Goal: Browse casually: Explore the website without a specific task or goal

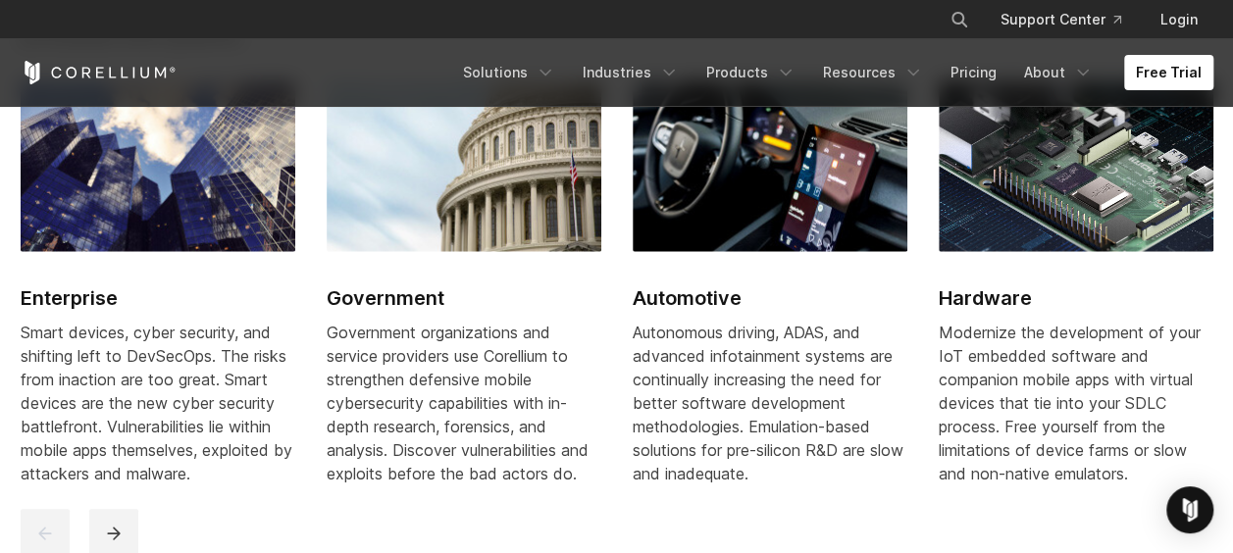
scroll to position [2256, 0]
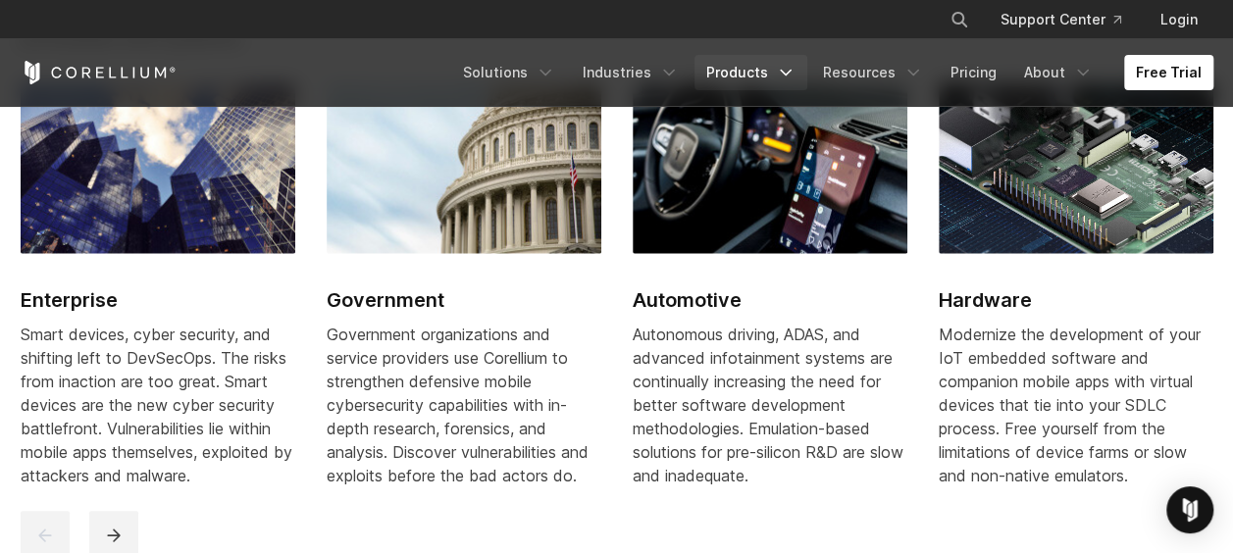
click at [787, 75] on icon "Navigation Menu" at bounding box center [786, 73] width 20 height 20
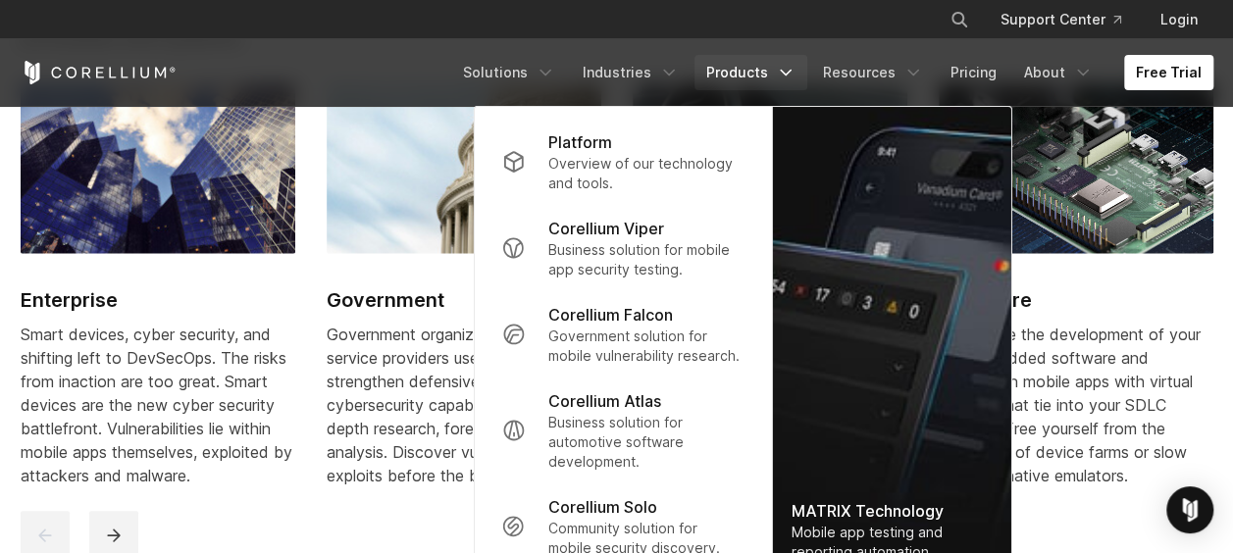
click at [790, 73] on polyline "Navigation Menu" at bounding box center [786, 73] width 10 height 5
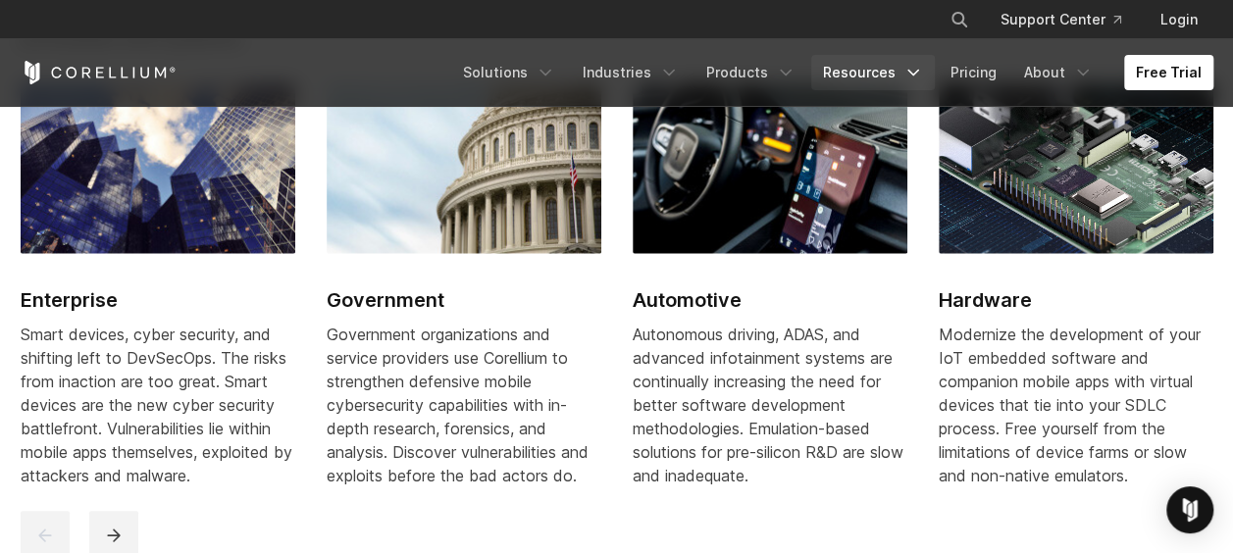
click at [923, 77] on icon "Navigation Menu" at bounding box center [913, 73] width 20 height 20
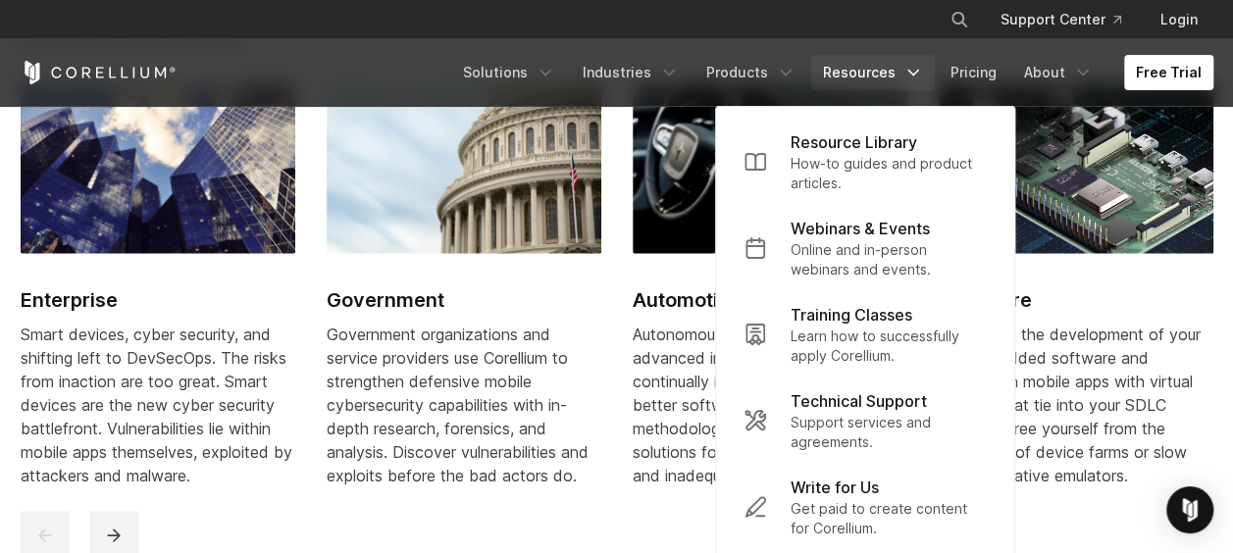
click at [923, 77] on icon "Navigation Menu" at bounding box center [913, 73] width 20 height 20
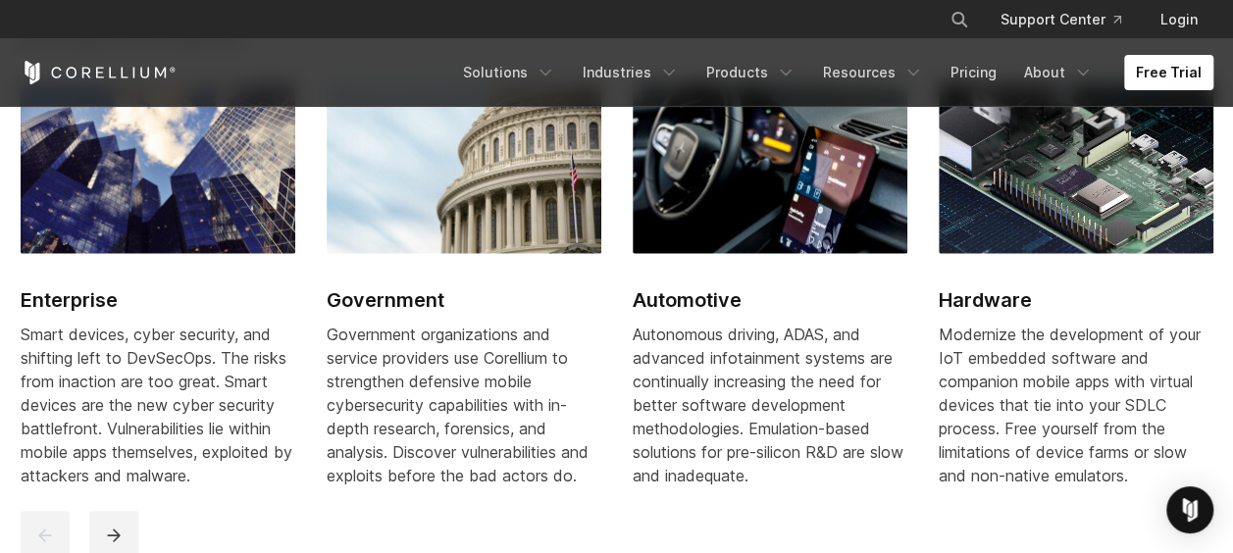
click at [383, 83] on div "Free Trial" at bounding box center [236, 73] width 431 height 24
click at [550, 73] on polyline "Navigation Menu" at bounding box center [545, 73] width 10 height 5
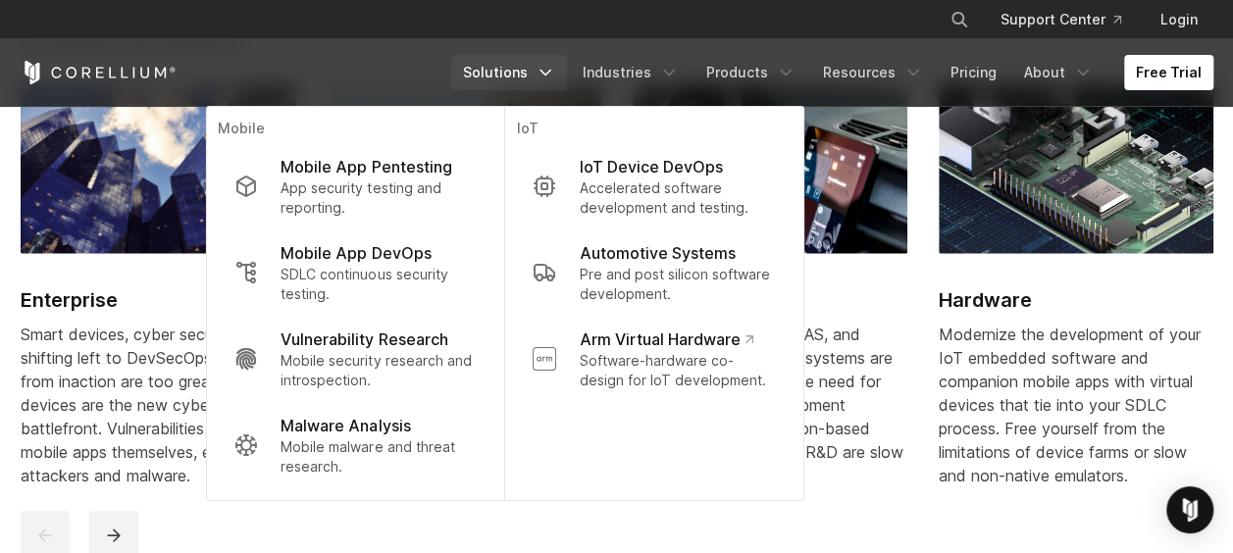
click at [550, 72] on polyline "Navigation Menu" at bounding box center [545, 73] width 10 height 5
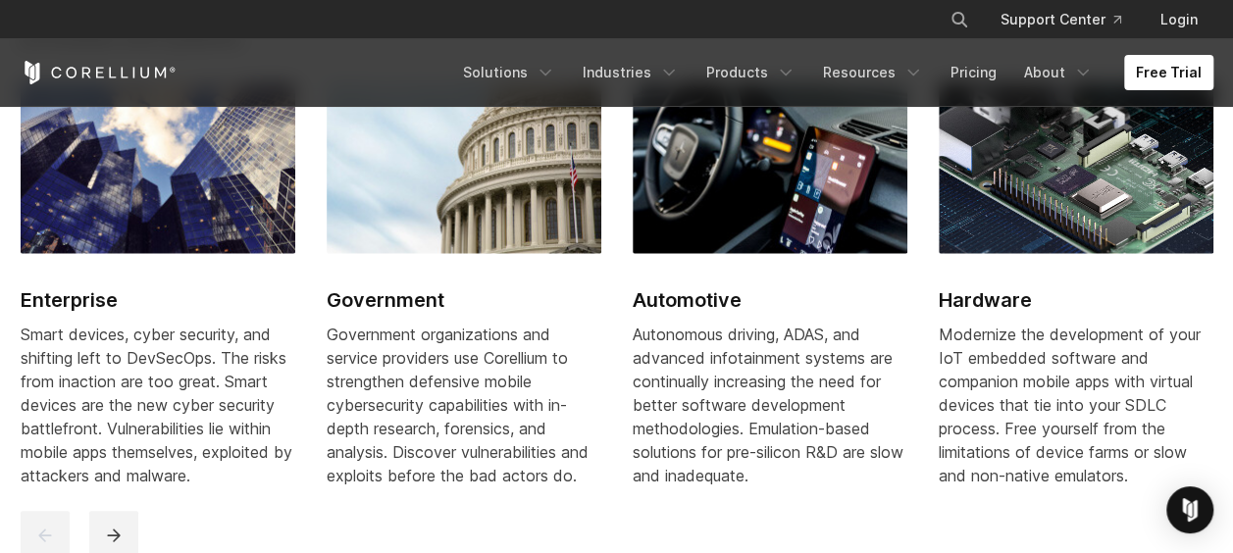
click at [364, 86] on div "Free Trial Solutions IoT" at bounding box center [617, 72] width 1193 height 67
click at [1087, 73] on polyline "Navigation Menu" at bounding box center [1083, 73] width 10 height 5
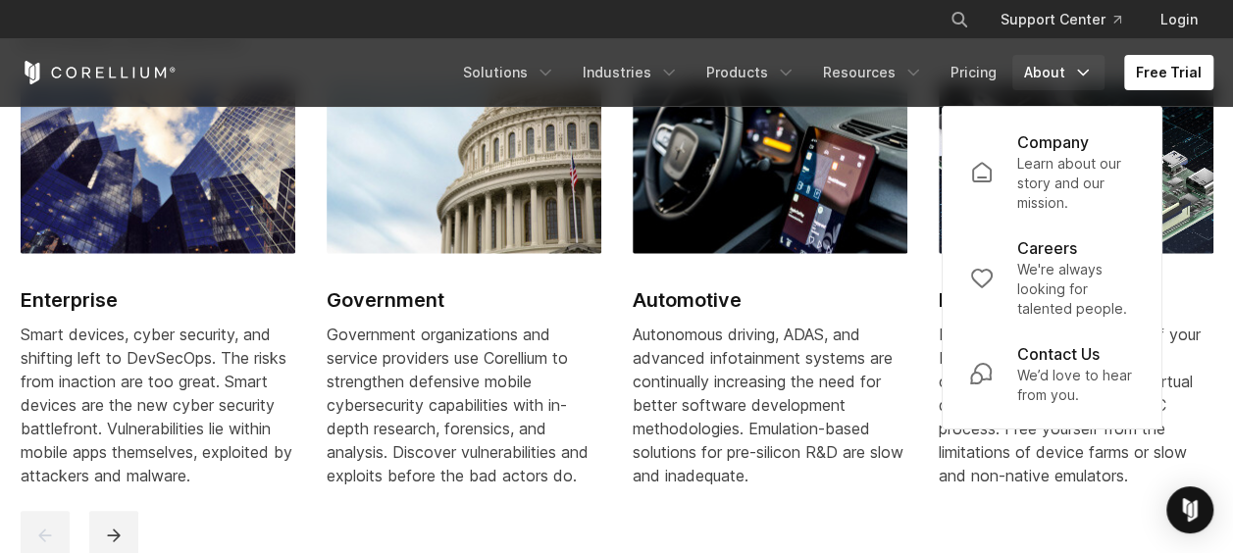
click at [1088, 72] on polyline "Navigation Menu" at bounding box center [1083, 73] width 10 height 5
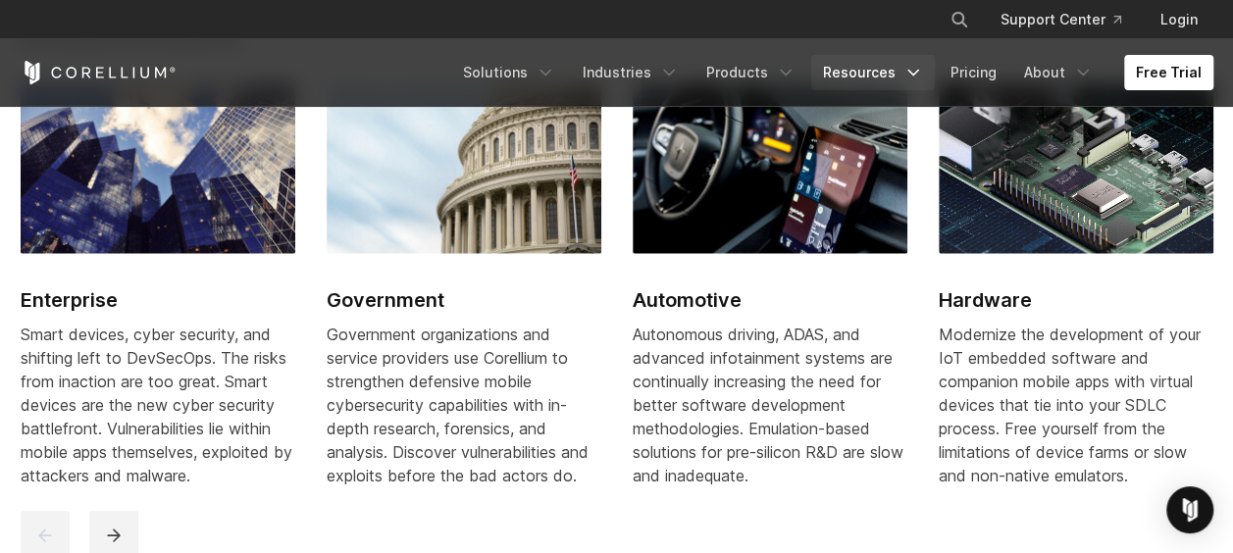
click at [922, 69] on icon "Navigation Menu" at bounding box center [913, 73] width 20 height 20
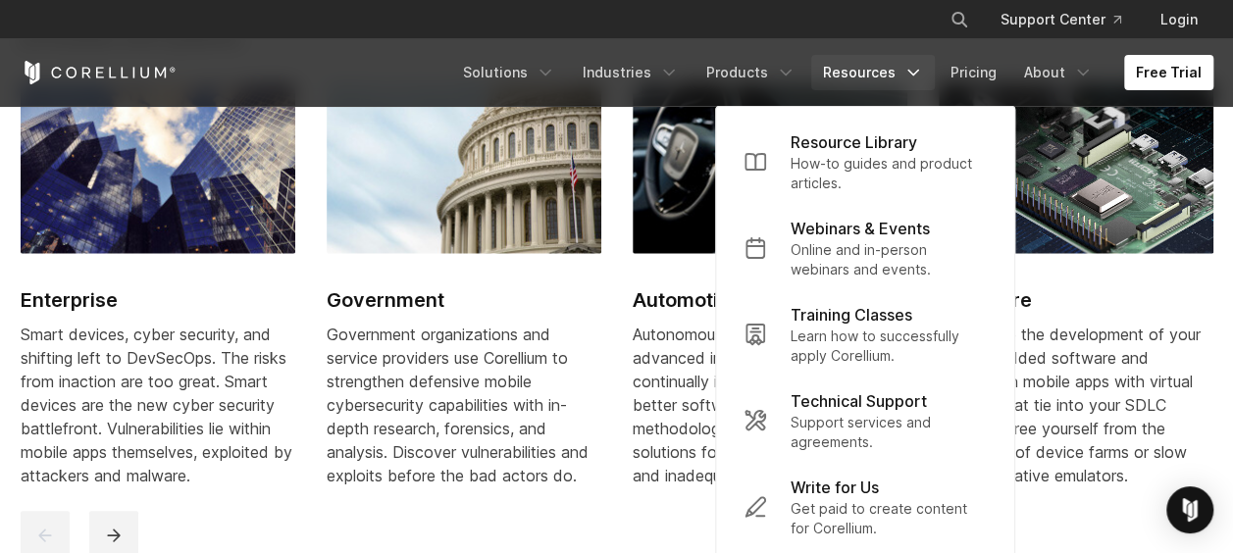
click at [922, 69] on icon "Navigation Menu" at bounding box center [913, 73] width 20 height 20
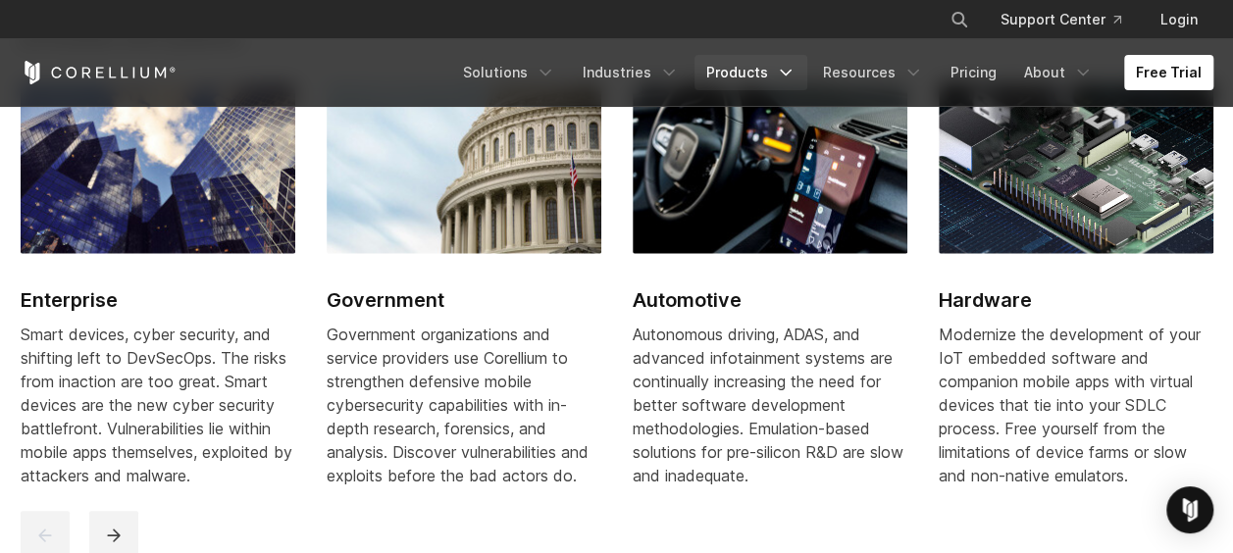
click at [795, 73] on icon "Navigation Menu" at bounding box center [786, 73] width 20 height 20
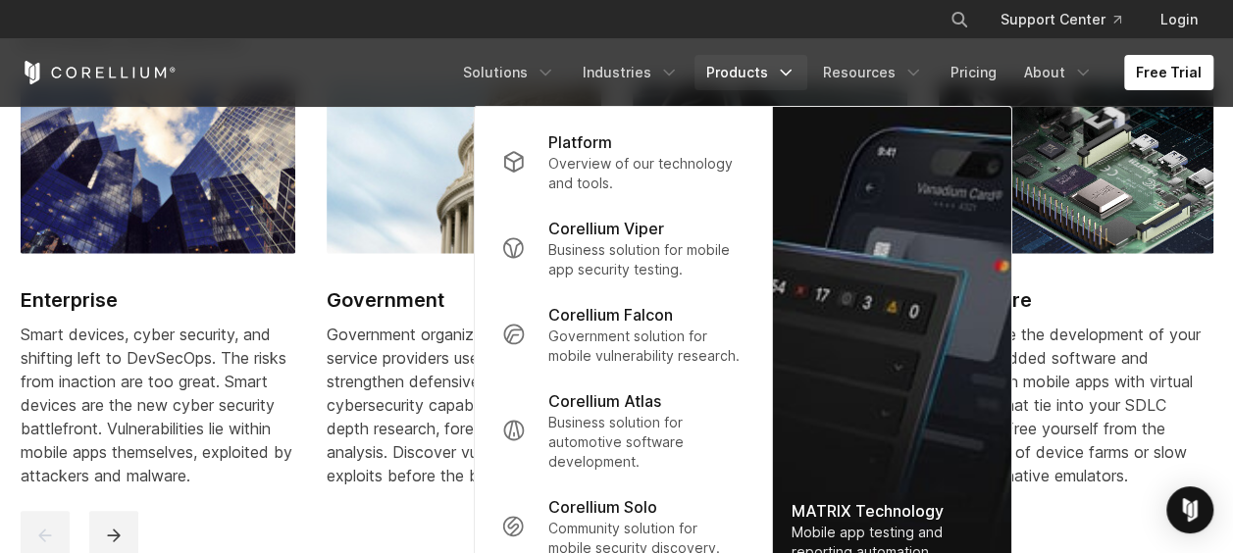
click at [795, 73] on icon "Navigation Menu" at bounding box center [786, 73] width 20 height 20
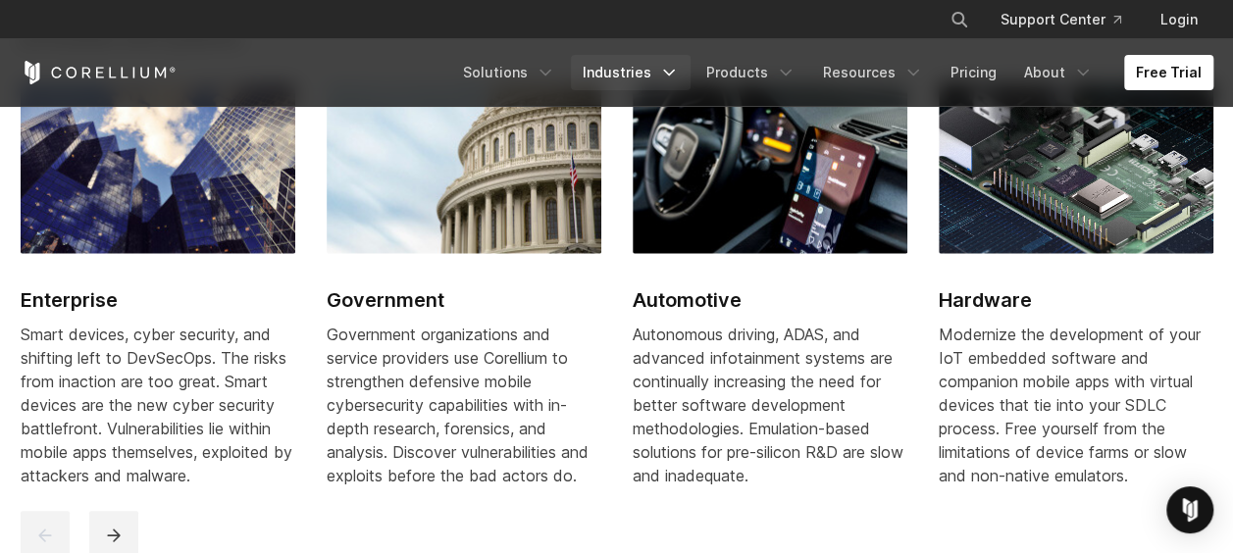
click at [674, 74] on polyline "Navigation Menu" at bounding box center [669, 73] width 10 height 5
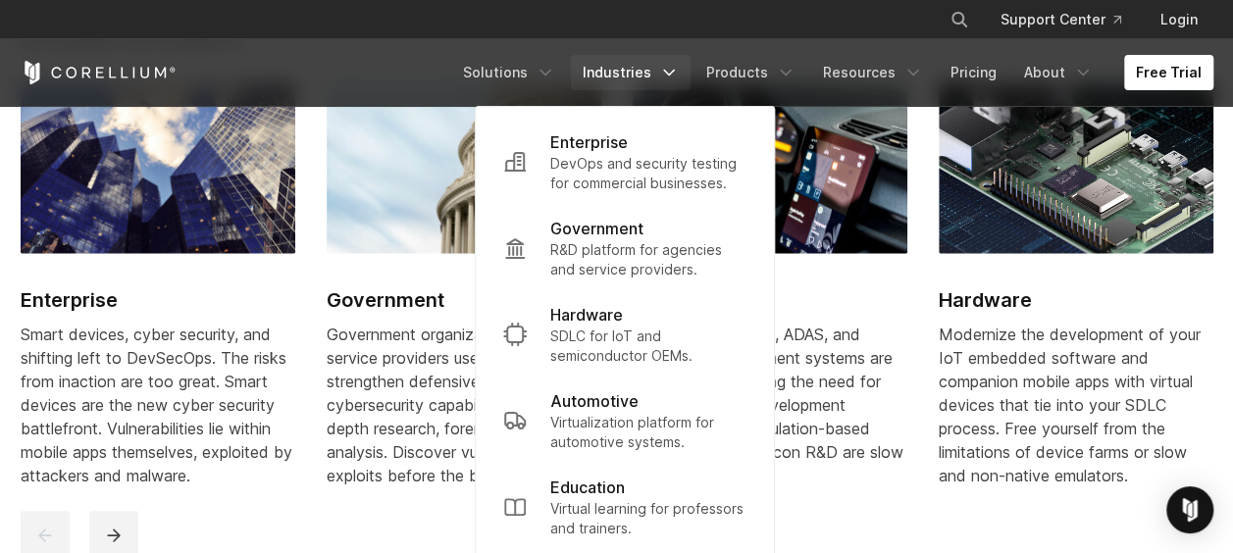
click at [679, 73] on icon "Navigation Menu" at bounding box center [669, 73] width 20 height 20
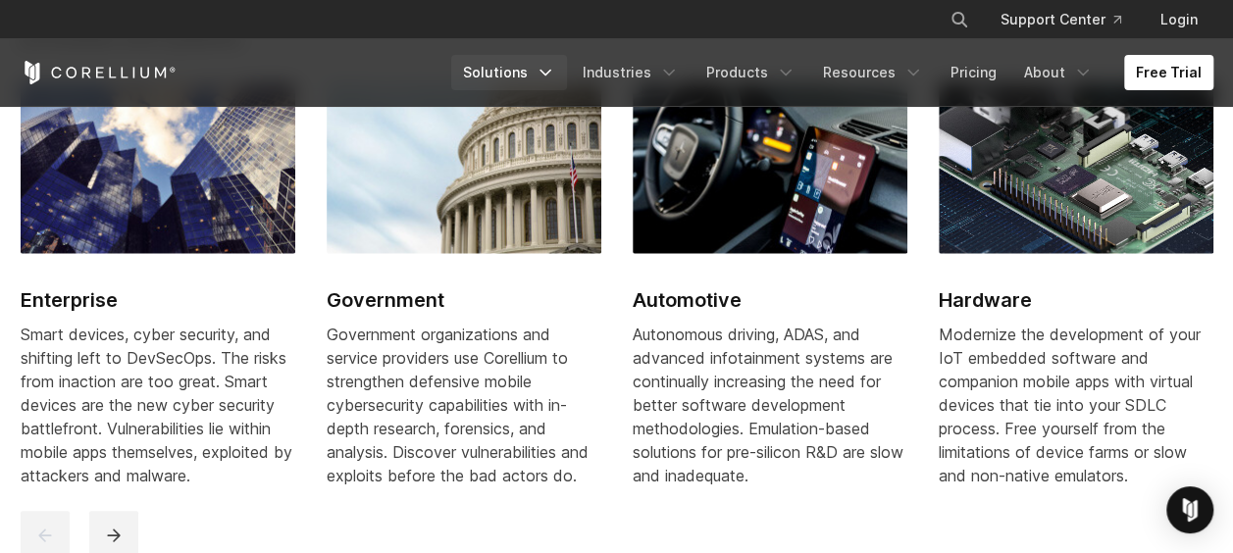
click at [555, 77] on icon "Navigation Menu" at bounding box center [545, 73] width 20 height 20
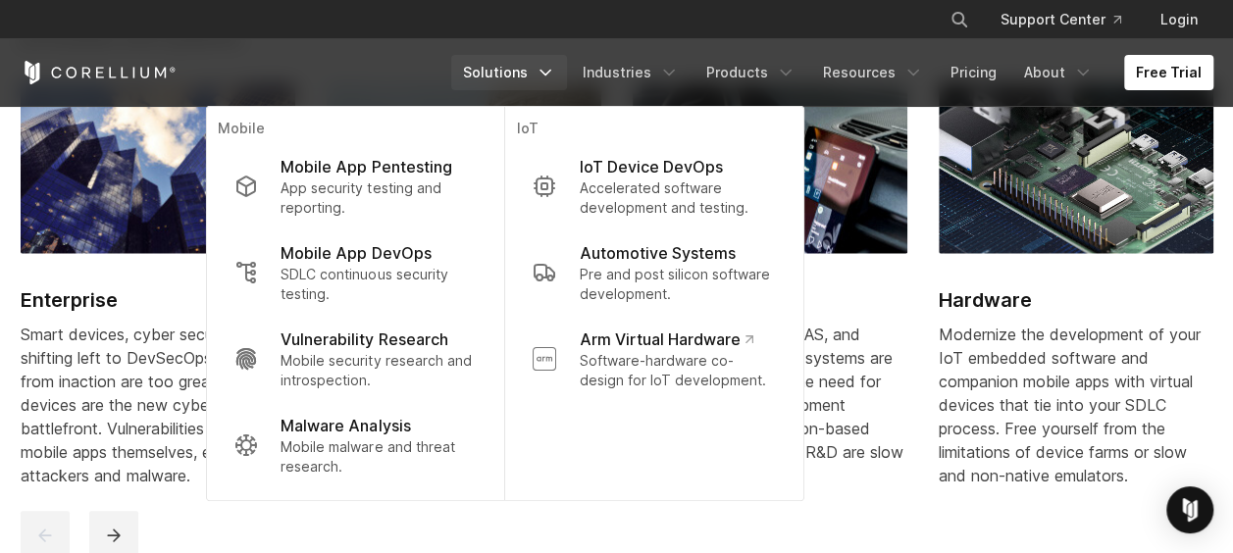
click at [555, 76] on icon "Navigation Menu" at bounding box center [545, 73] width 20 height 20
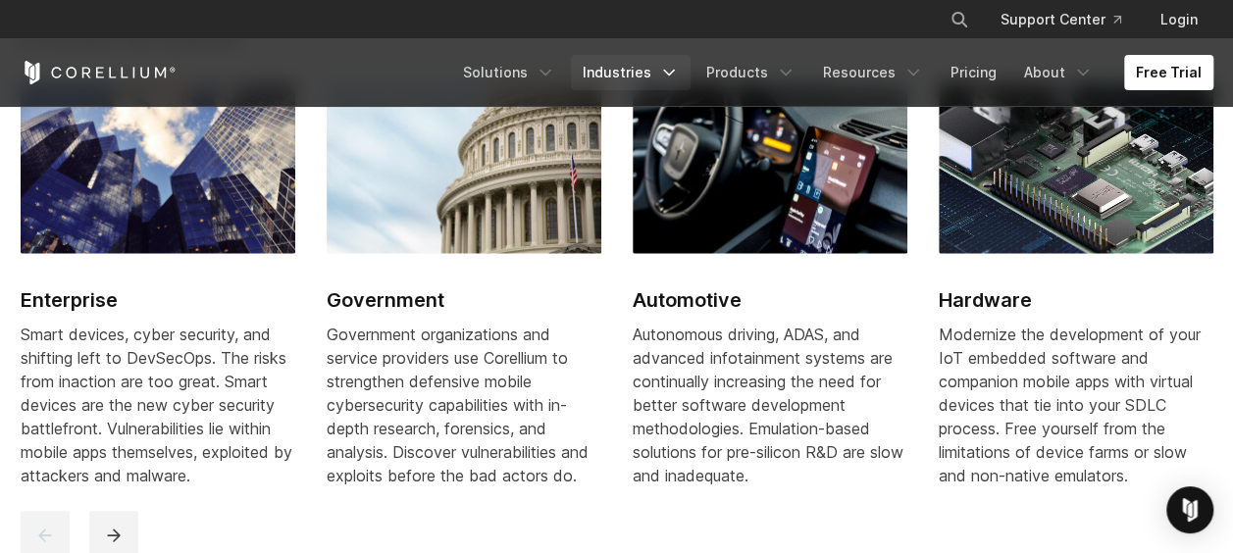
click at [679, 76] on icon "Navigation Menu" at bounding box center [669, 73] width 20 height 20
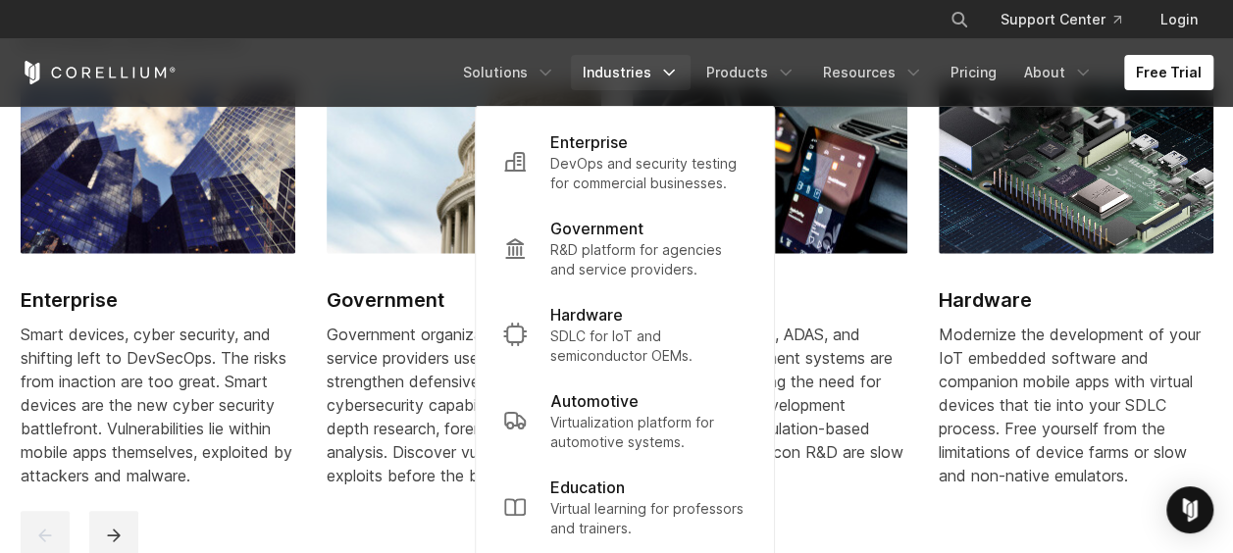
click at [674, 75] on polyline "Navigation Menu" at bounding box center [669, 73] width 10 height 5
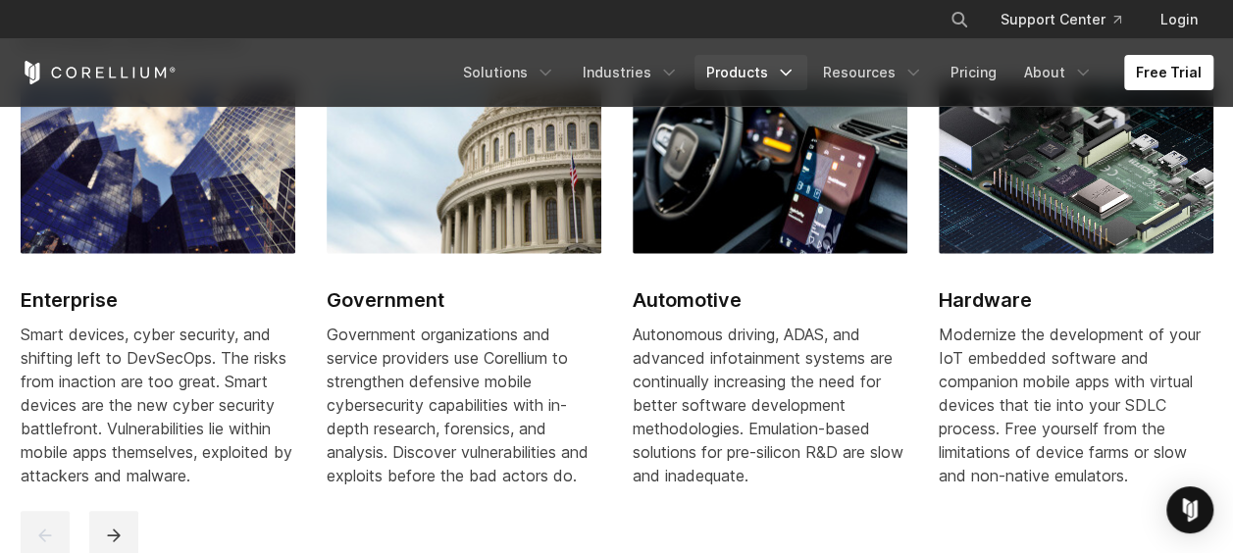
click at [795, 75] on icon "Navigation Menu" at bounding box center [786, 73] width 20 height 20
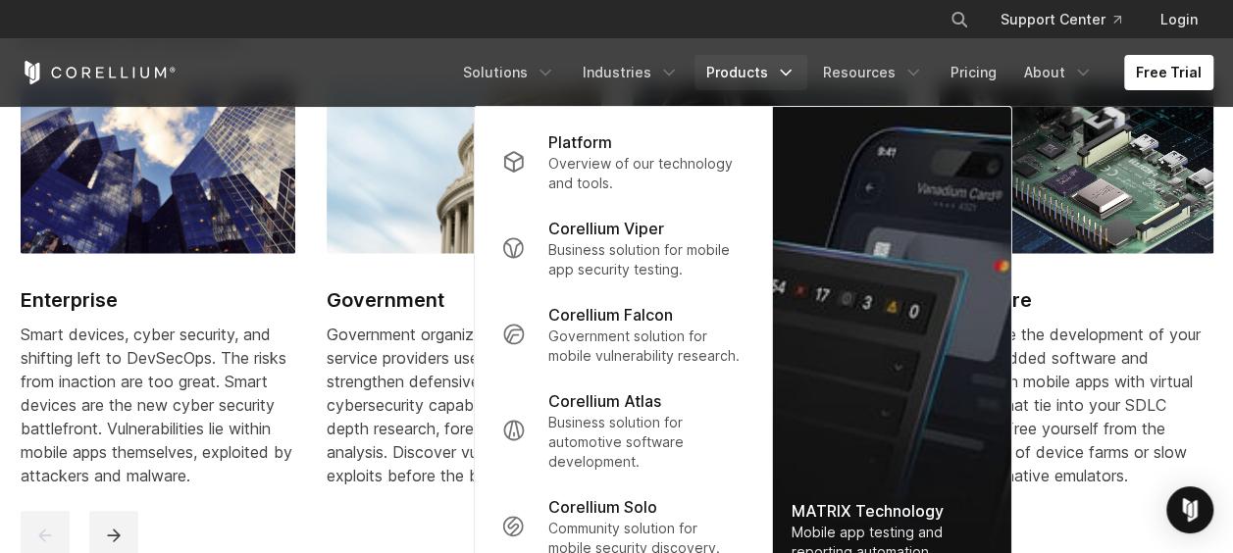
click at [793, 67] on icon "Navigation Menu" at bounding box center [786, 73] width 20 height 20
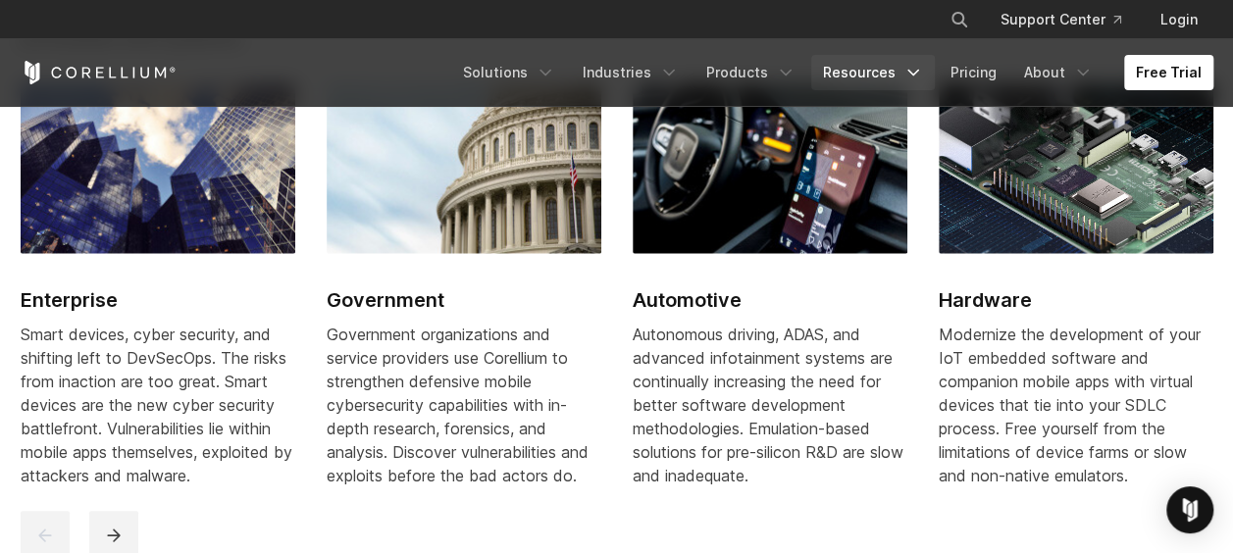
click at [916, 74] on icon "Navigation Menu" at bounding box center [913, 73] width 20 height 20
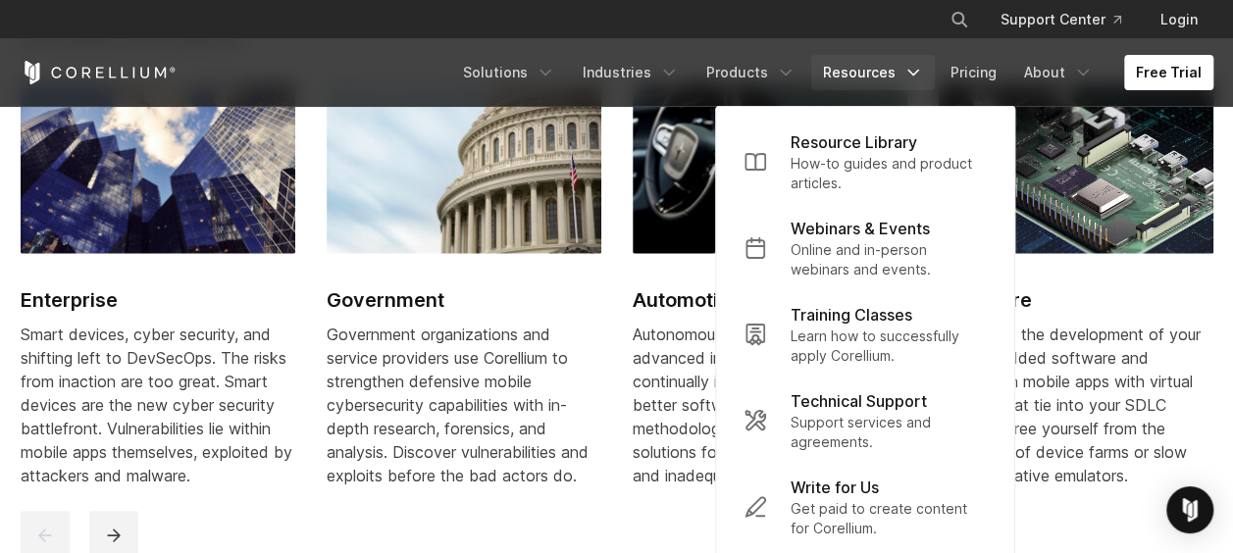
click at [918, 69] on icon "Navigation Menu" at bounding box center [913, 73] width 20 height 20
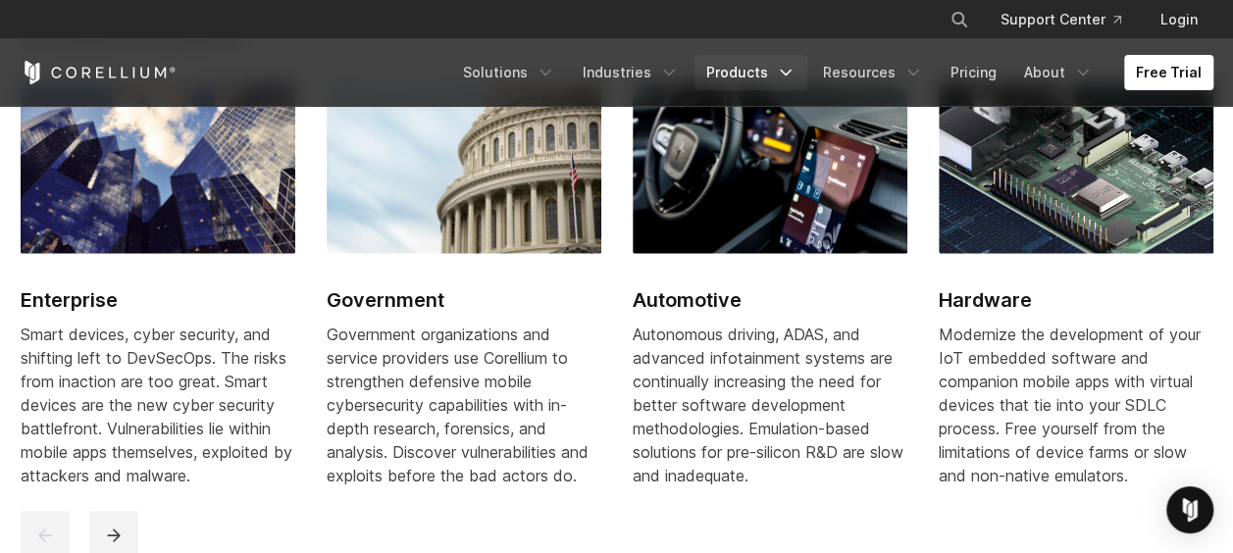
click at [795, 73] on icon "Navigation Menu" at bounding box center [786, 73] width 20 height 20
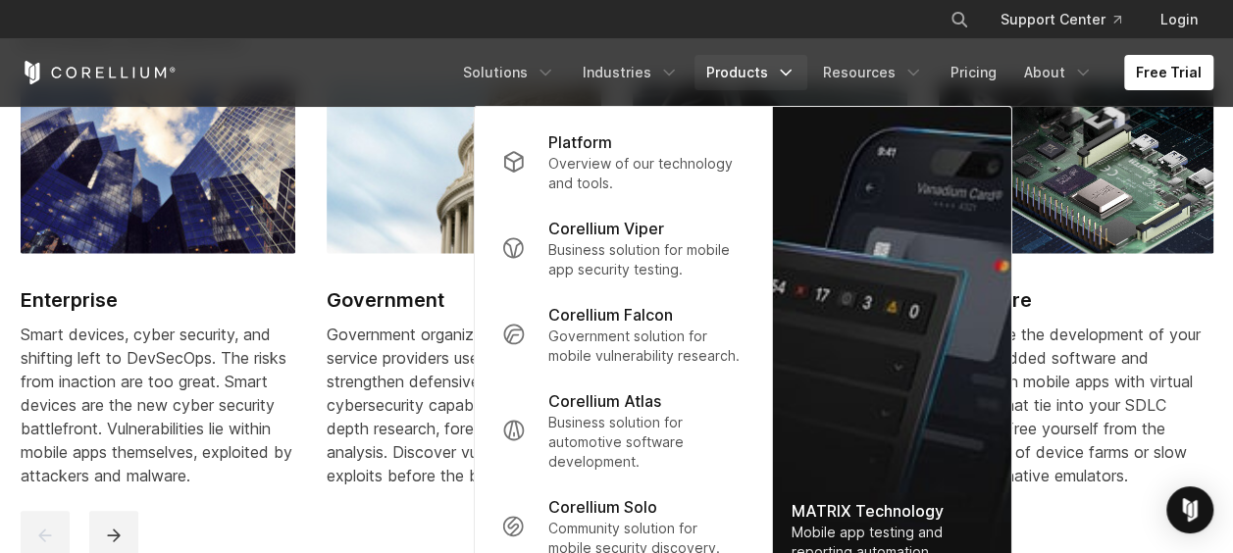
click at [790, 71] on polyline "Navigation Menu" at bounding box center [786, 73] width 10 height 5
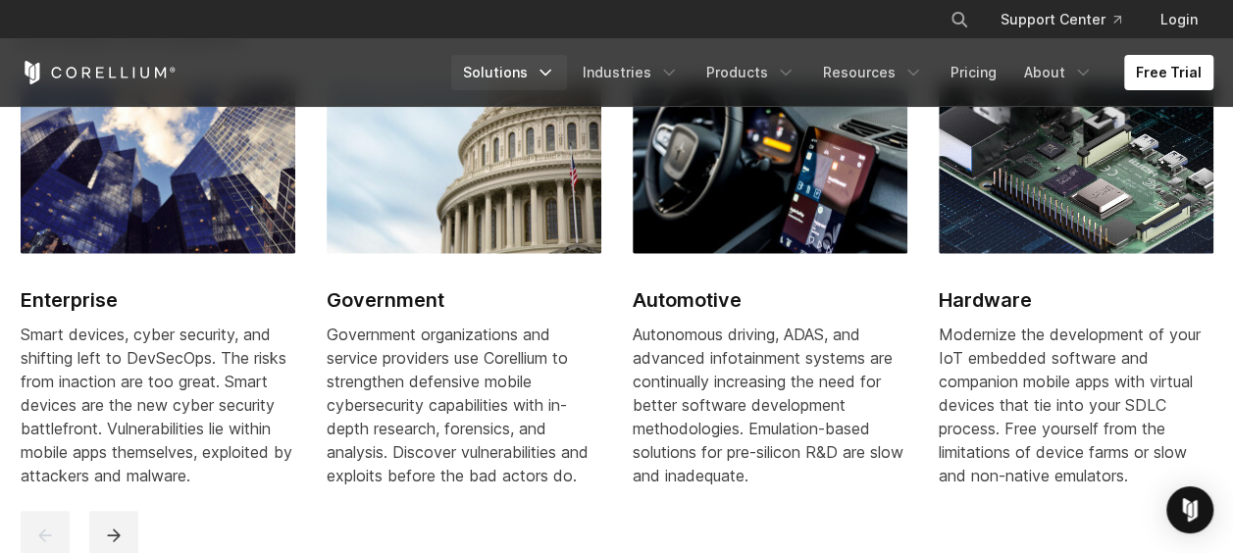
click at [555, 73] on icon "Navigation Menu" at bounding box center [545, 73] width 20 height 20
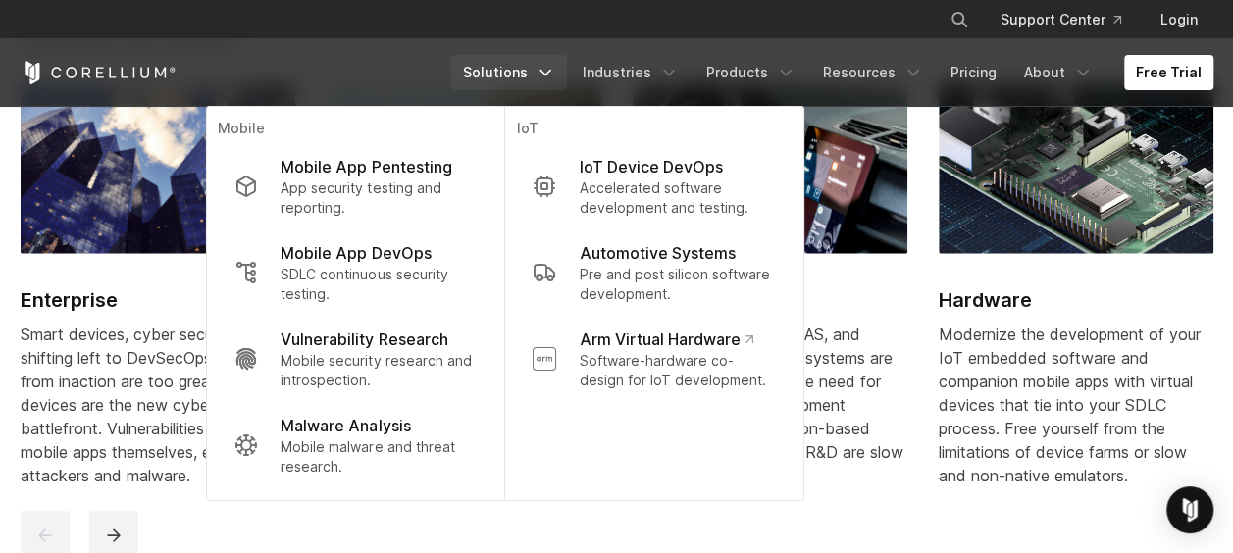
click at [550, 71] on polyline "Navigation Menu" at bounding box center [545, 73] width 10 height 5
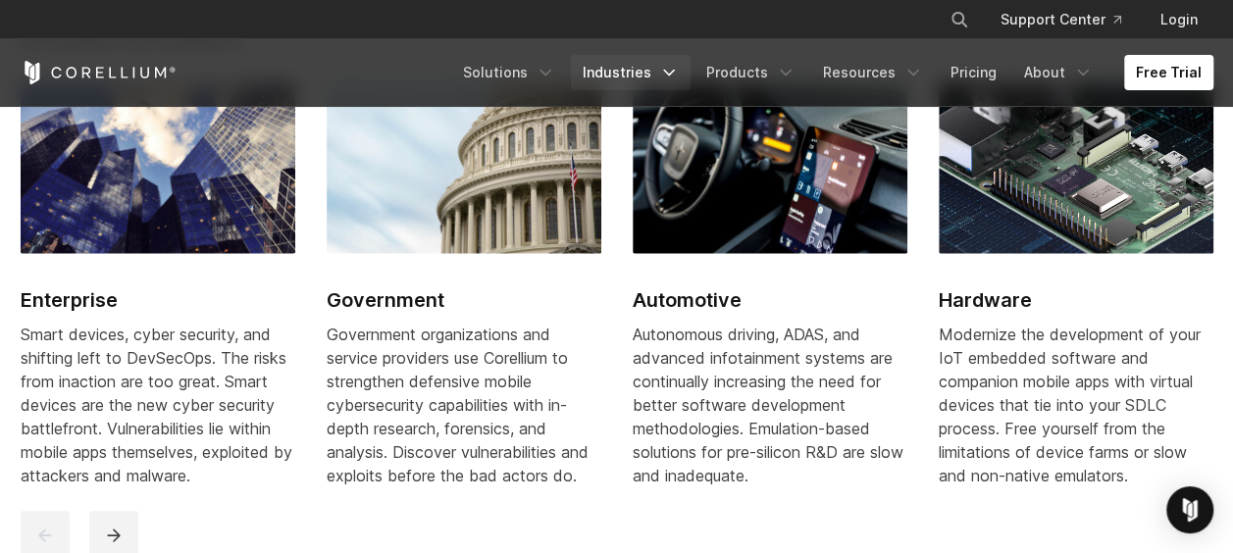
click at [674, 75] on polyline "Navigation Menu" at bounding box center [669, 73] width 10 height 5
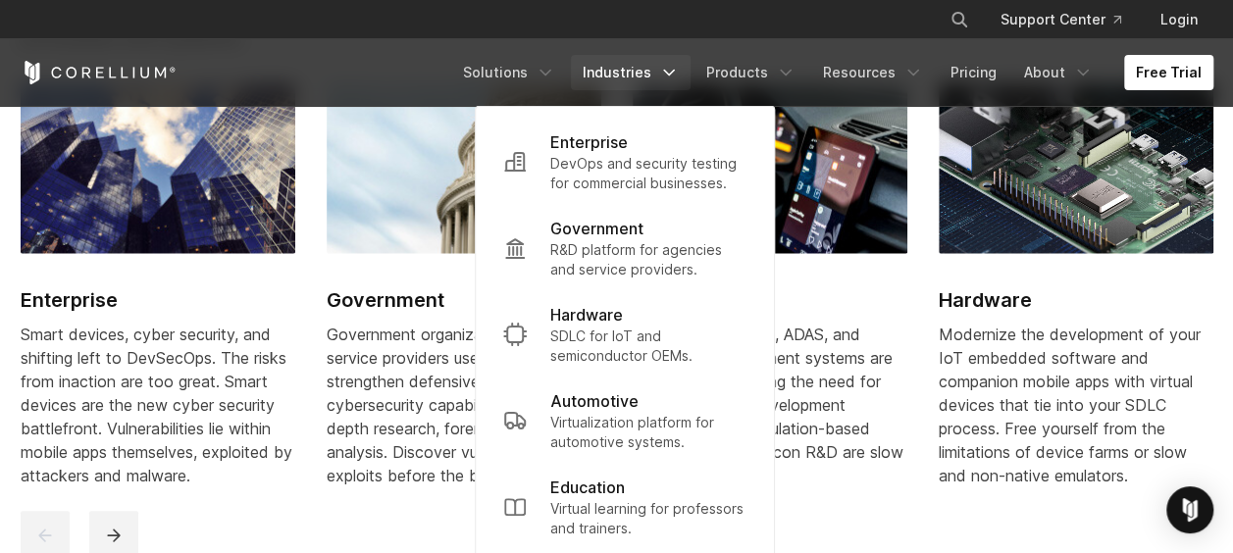
click at [679, 76] on icon "Navigation Menu" at bounding box center [669, 73] width 20 height 20
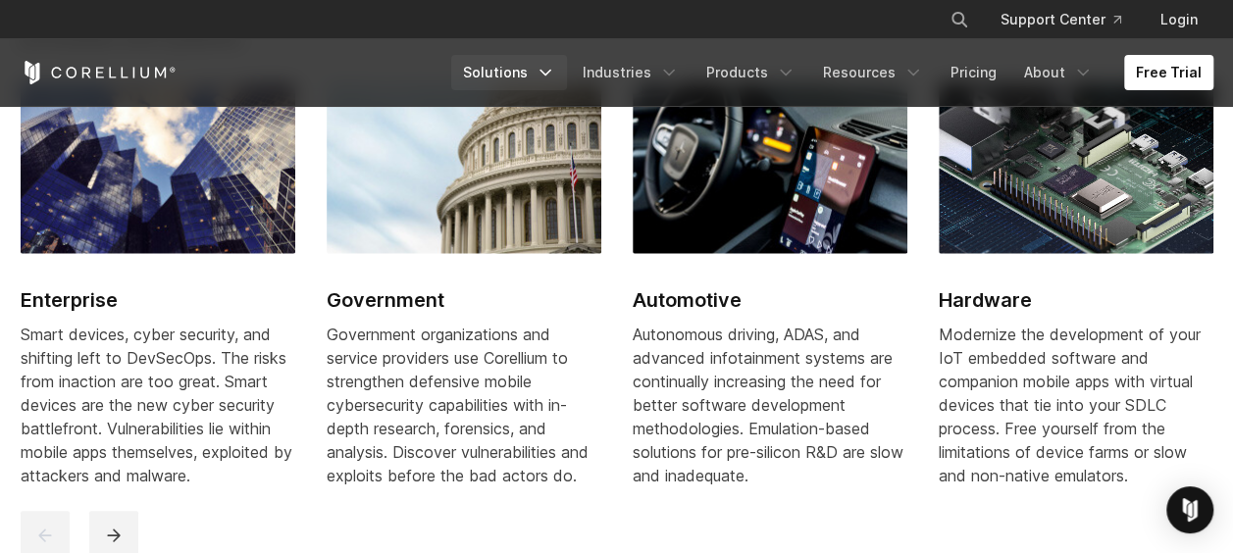
click at [555, 75] on icon "Navigation Menu" at bounding box center [545, 73] width 20 height 20
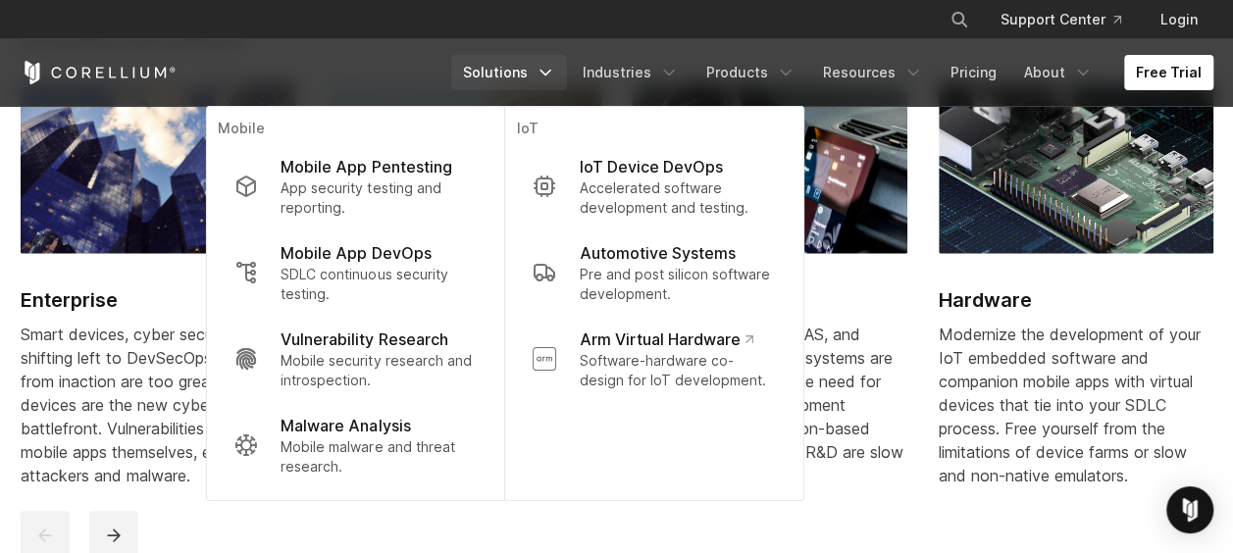
click at [555, 69] on icon "Navigation Menu" at bounding box center [545, 73] width 20 height 20
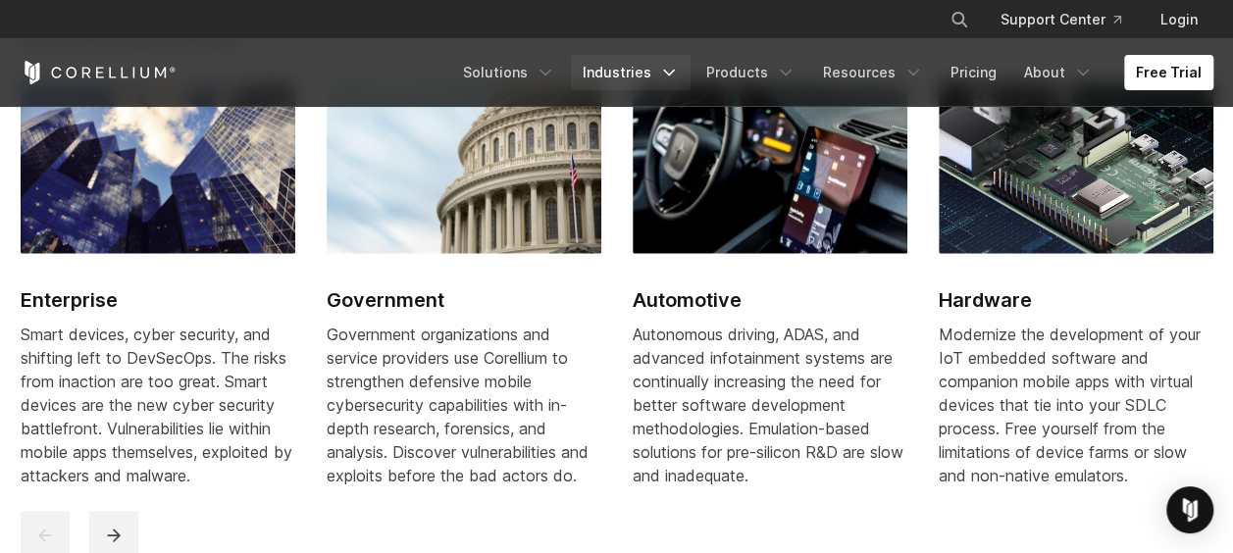
click at [679, 69] on icon "Navigation Menu" at bounding box center [669, 73] width 20 height 20
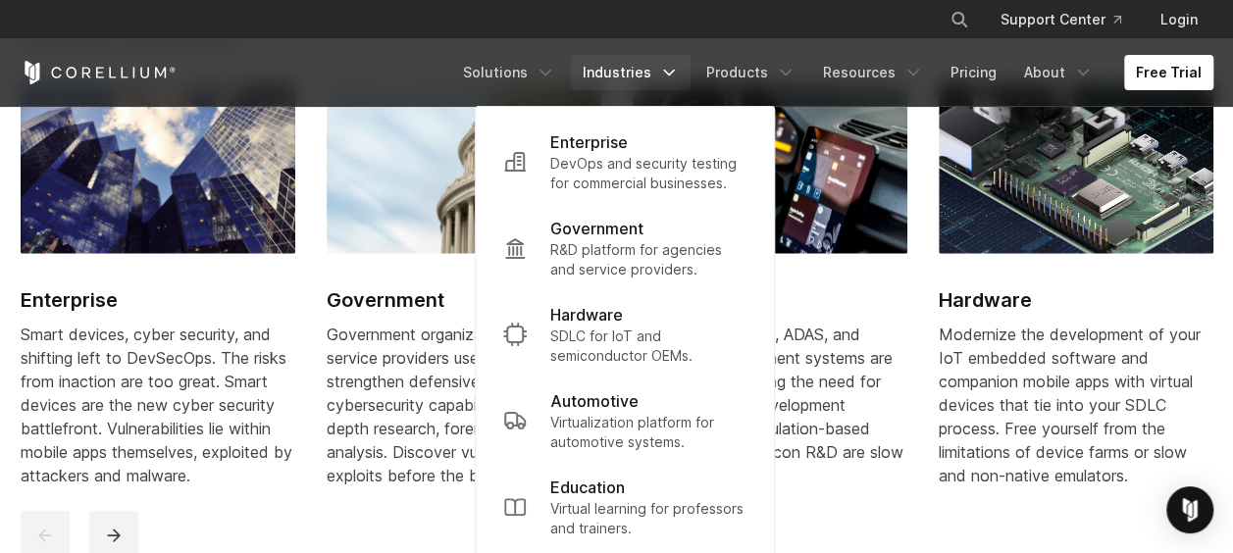
click at [679, 69] on icon "Navigation Menu" at bounding box center [669, 73] width 20 height 20
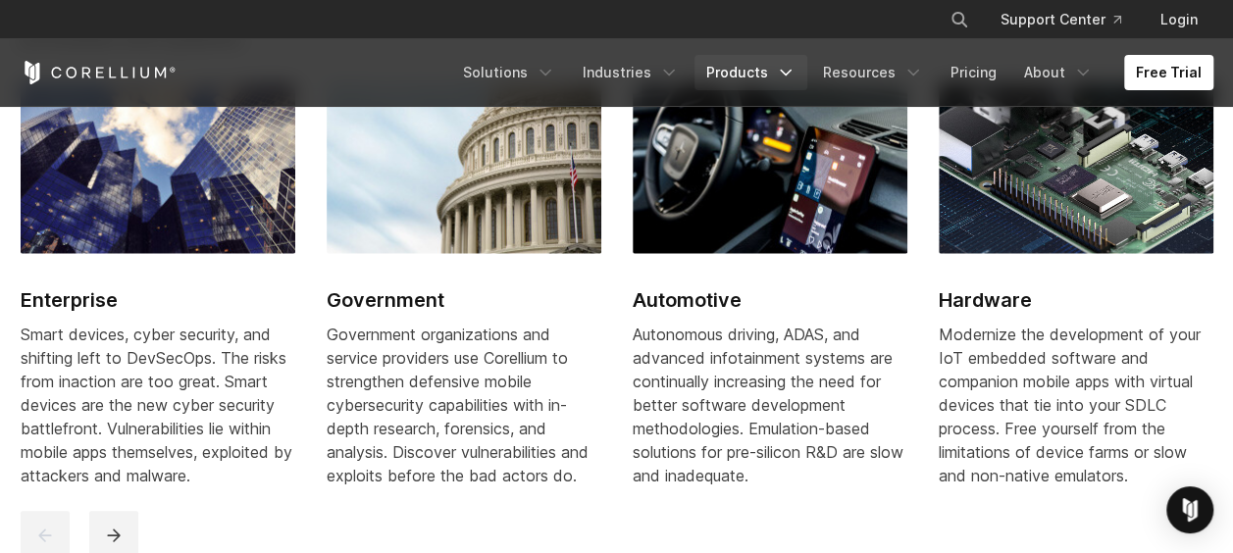
click at [795, 75] on icon "Navigation Menu" at bounding box center [786, 73] width 20 height 20
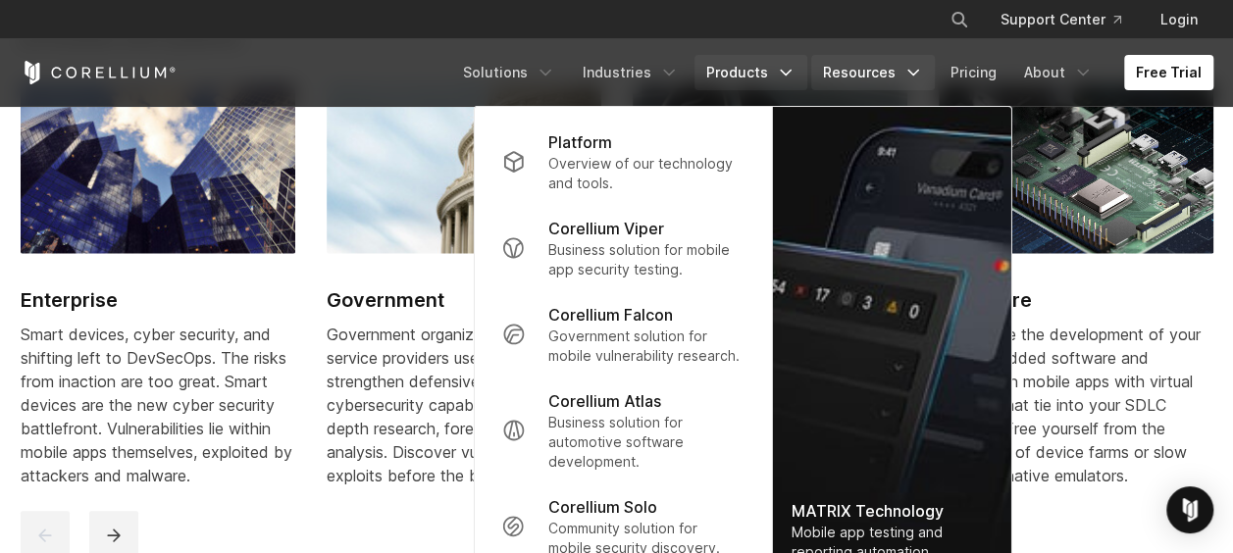
click at [912, 75] on icon "Navigation Menu" at bounding box center [913, 73] width 20 height 20
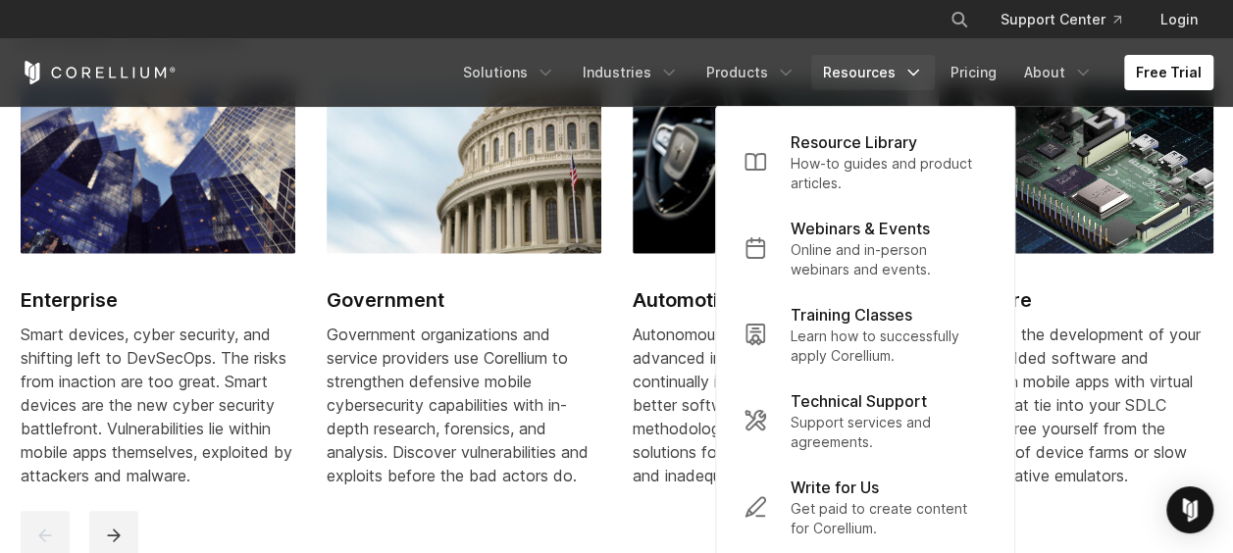
click at [912, 75] on icon "Navigation Menu" at bounding box center [913, 73] width 20 height 20
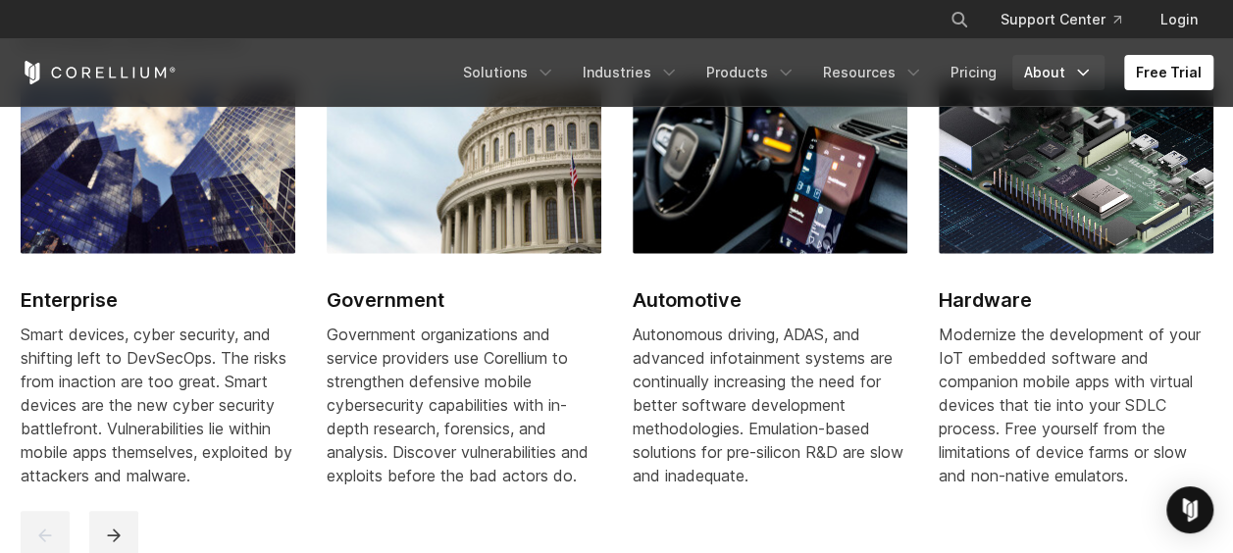
click at [1085, 77] on icon "Navigation Menu" at bounding box center [1083, 73] width 20 height 20
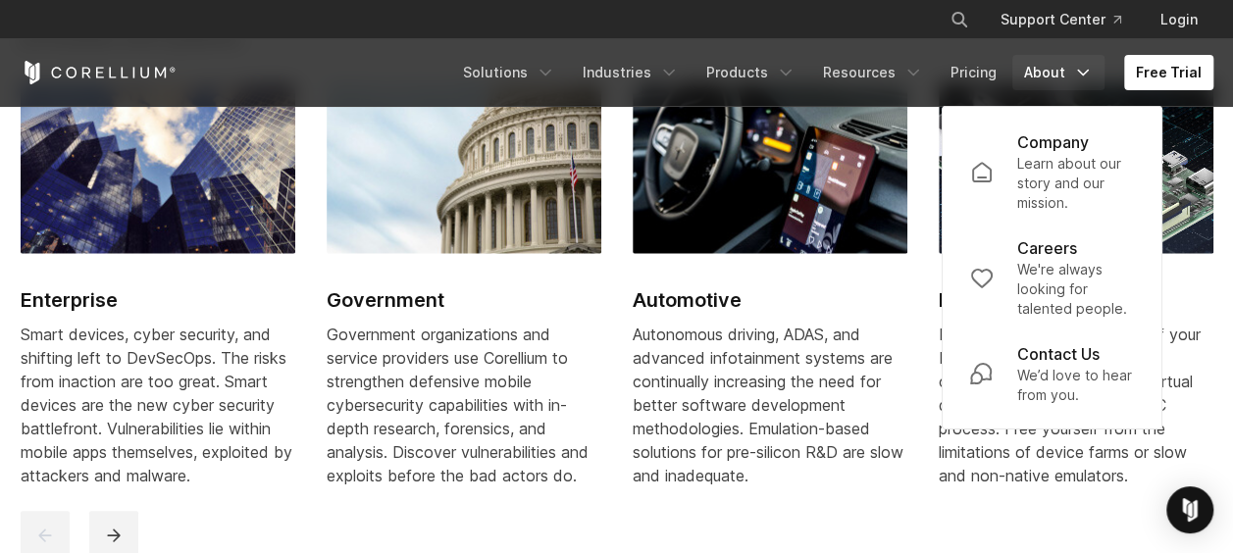
click at [1086, 76] on icon "Navigation Menu" at bounding box center [1083, 73] width 20 height 20
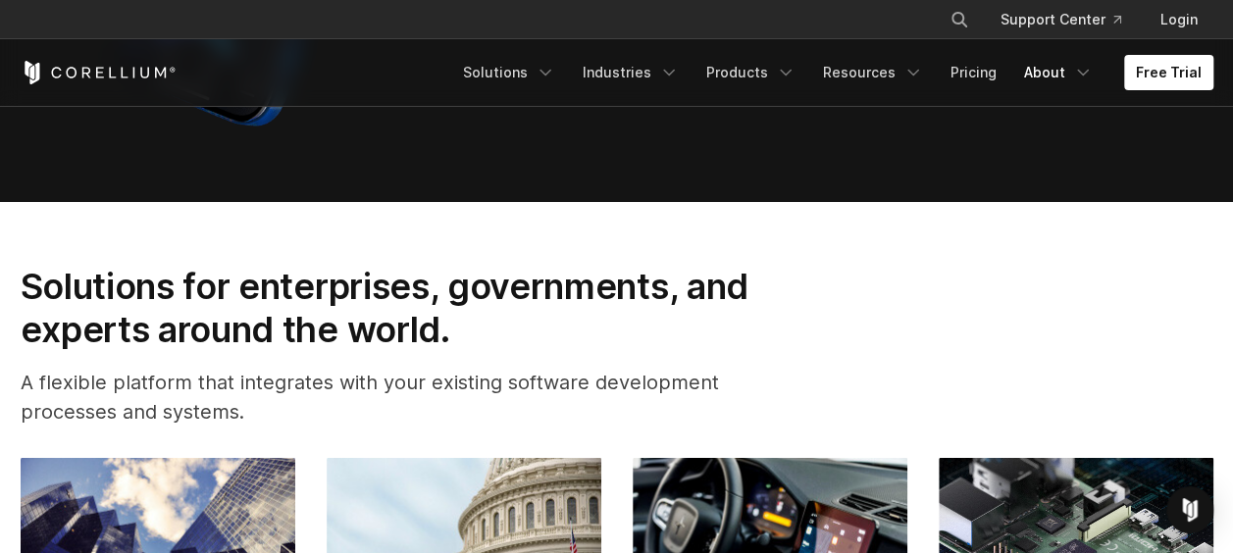
scroll to position [1863, 0]
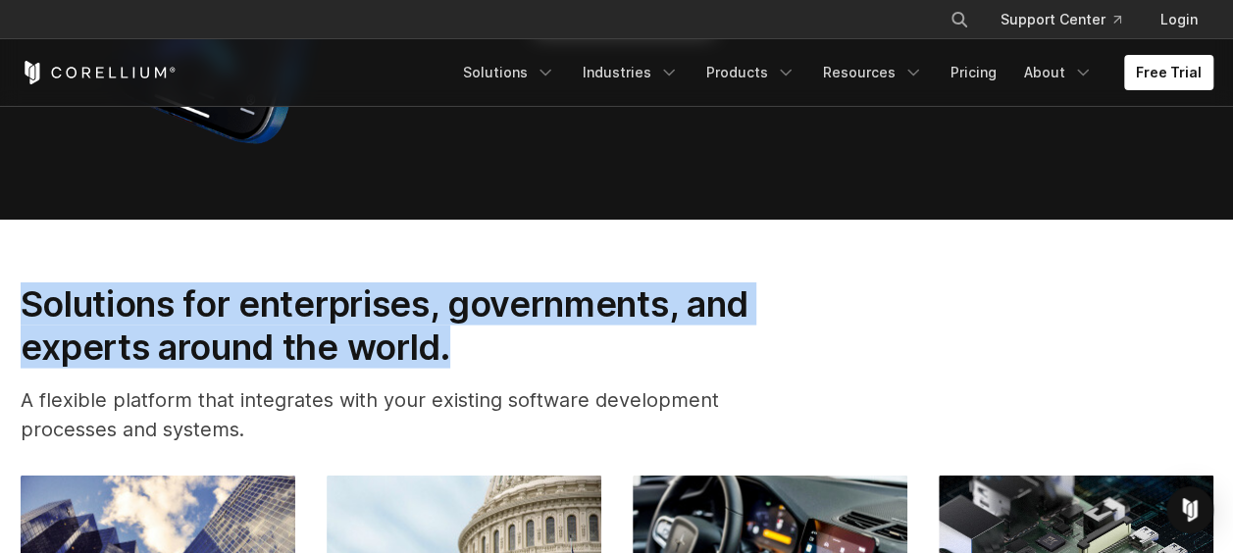
drag, startPoint x: 29, startPoint y: 318, endPoint x: 481, endPoint y: 371, distance: 454.2
click at [481, 370] on h2 "Solutions for enterprises, governments, and experts around the world." at bounding box center [412, 325] width 782 height 87
click at [96, 328] on h2 "Solutions for enterprises, governments, and experts around the world." at bounding box center [412, 325] width 782 height 87
drag, startPoint x: 30, startPoint y: 323, endPoint x: 475, endPoint y: 370, distance: 446.7
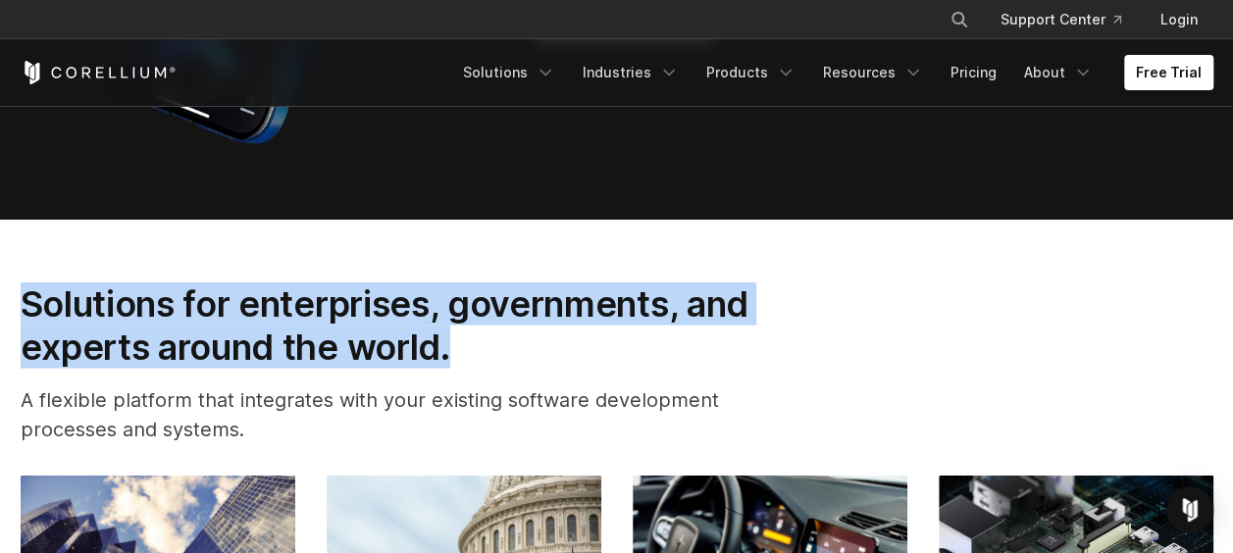
click at [475, 370] on h2 "Solutions for enterprises, governments, and experts around the world." at bounding box center [412, 325] width 782 height 87
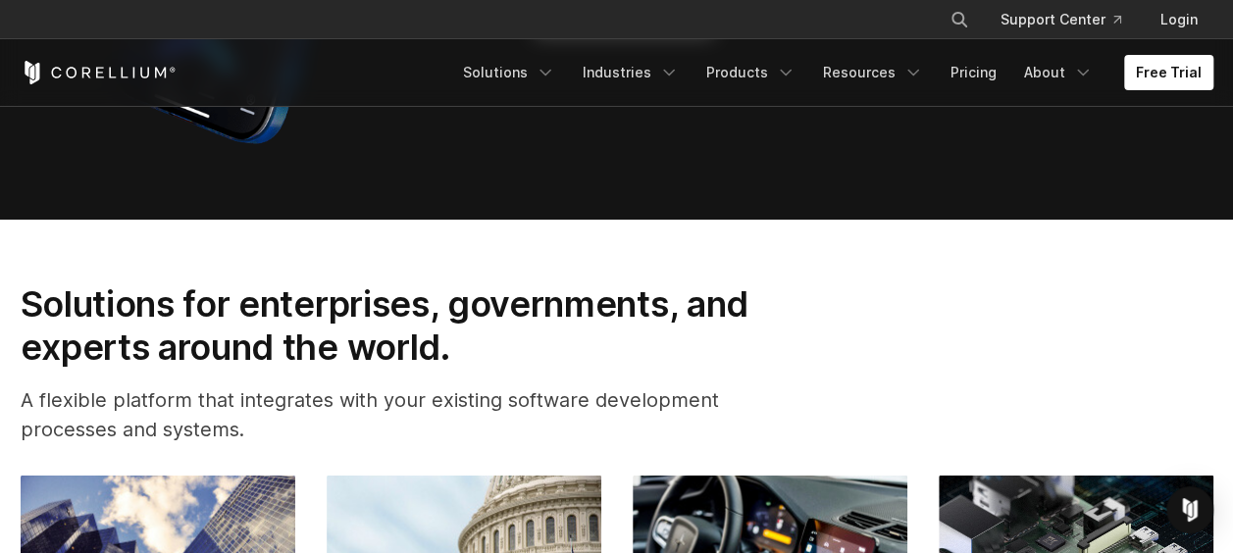
click at [508, 394] on div "Solutions for enterprises, governments, and experts around the world. A flexibl…" at bounding box center [411, 371] width 821 height 178
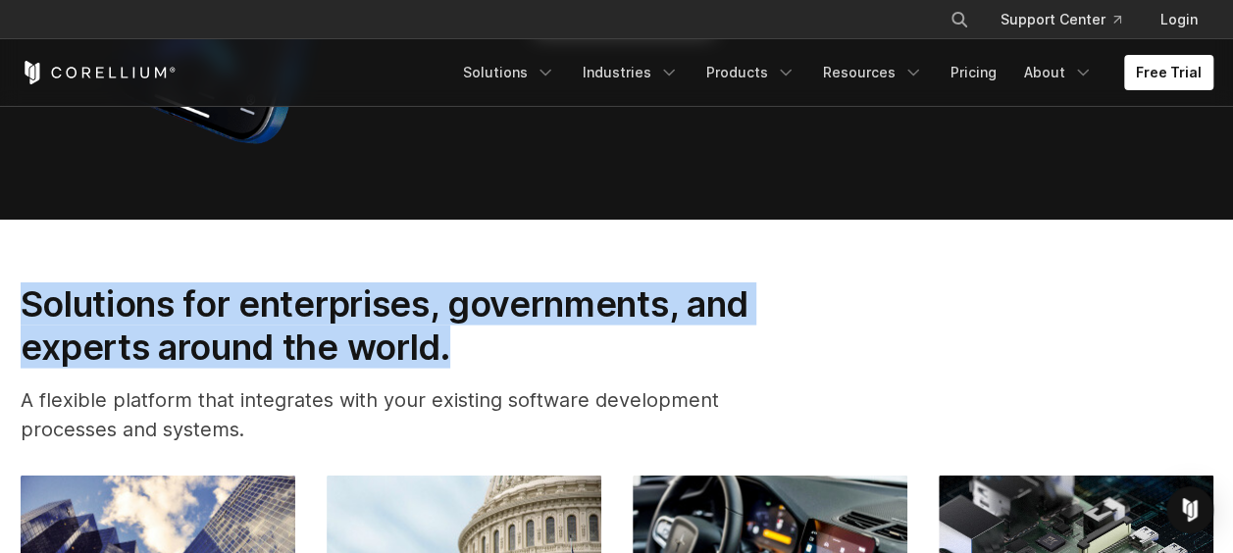
drag, startPoint x: 25, startPoint y: 320, endPoint x: 508, endPoint y: 370, distance: 486.1
click at [508, 370] on h2 "Solutions for enterprises, governments, and experts around the world." at bounding box center [412, 325] width 782 height 87
